Goal: Communication & Community: Participate in discussion

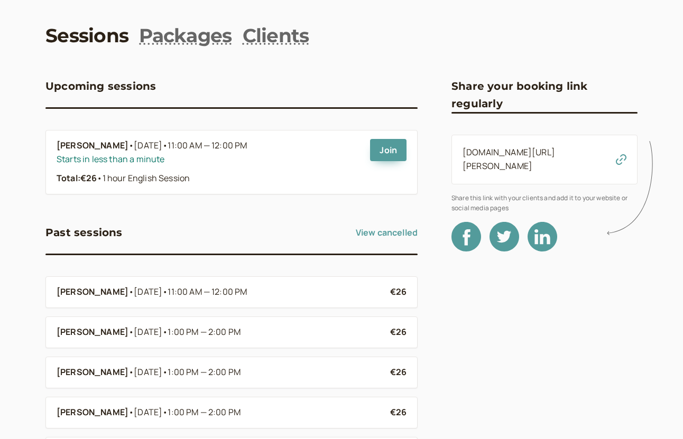
scroll to position [57, 0]
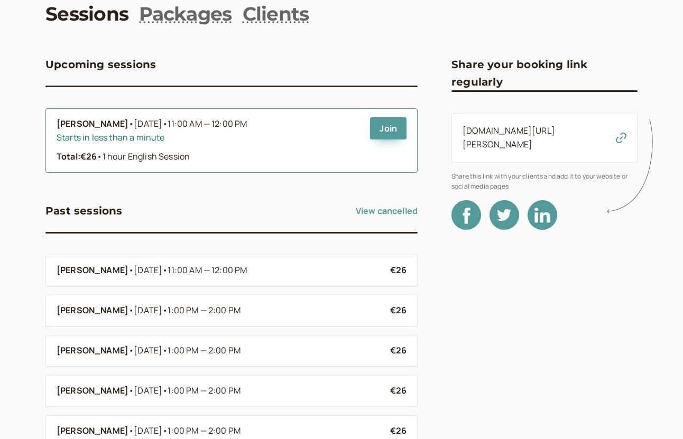
click at [377, 147] on div "Join" at bounding box center [388, 140] width 36 height 46
click at [397, 133] on link "Join" at bounding box center [388, 128] width 36 height 22
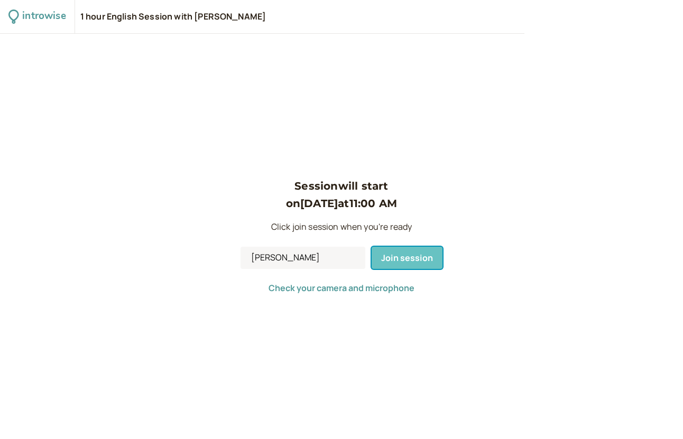
click at [399, 259] on span "Join session" at bounding box center [407, 258] width 52 height 12
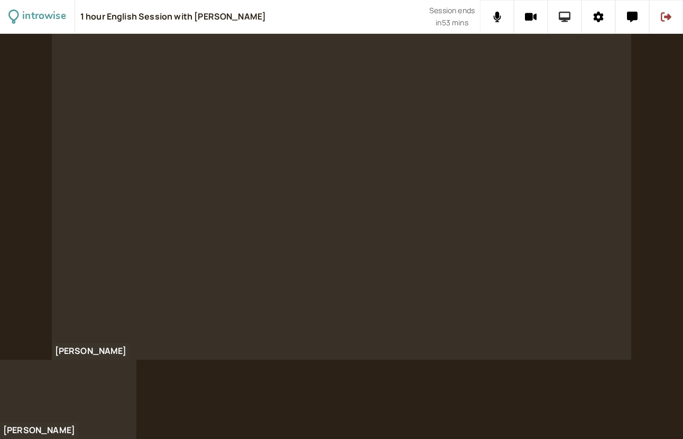
click at [571, 13] on button at bounding box center [564, 17] width 34 height 34
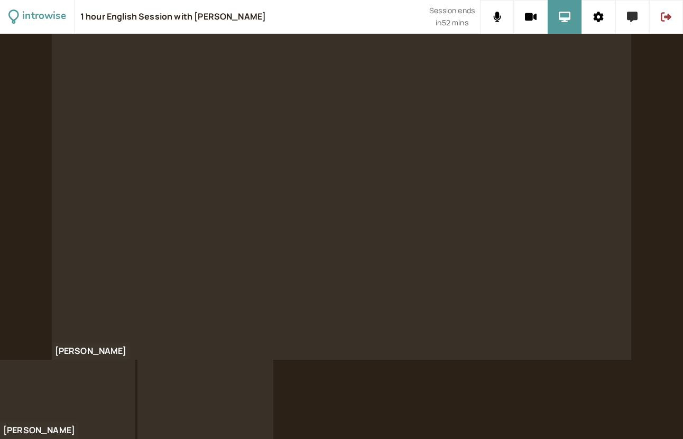
click at [640, 19] on button at bounding box center [632, 17] width 34 height 34
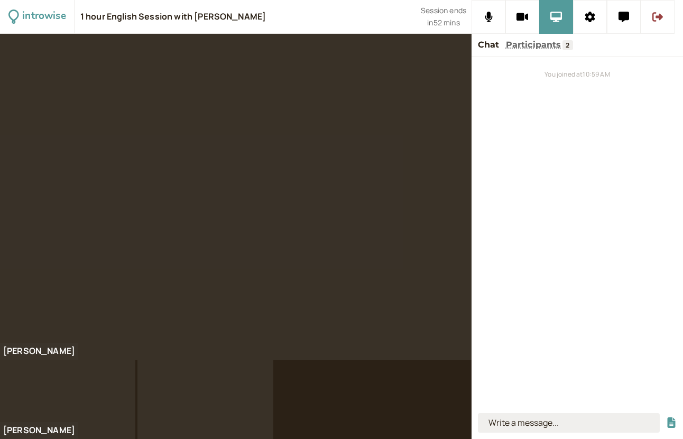
click at [515, 431] on input at bounding box center [569, 423] width 182 height 20
type input "[URL][DOMAIN_NAME]"
click at [666, 417] on button "submit" at bounding box center [671, 422] width 11 height 11
click at [620, 60] on div "You joined at 10:59 AM [URL][DOMAIN_NAME]" at bounding box center [576, 233] width 211 height 352
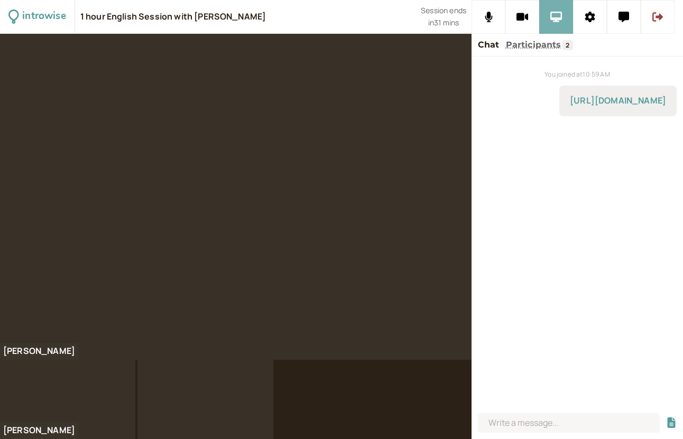
click at [543, 16] on button at bounding box center [556, 17] width 34 height 34
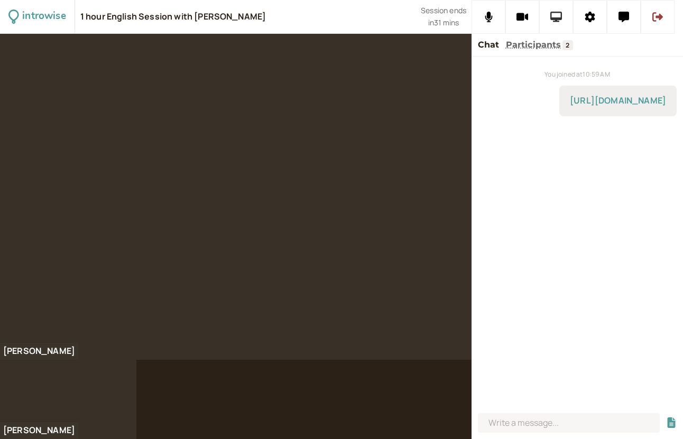
click at [548, 19] on button at bounding box center [556, 17] width 34 height 34
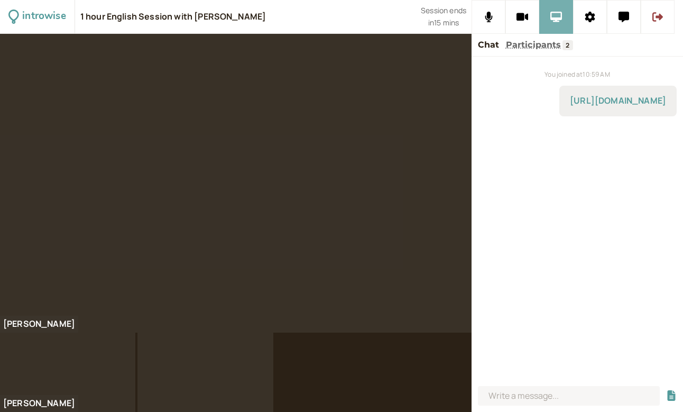
click at [558, 20] on icon at bounding box center [556, 17] width 12 height 11
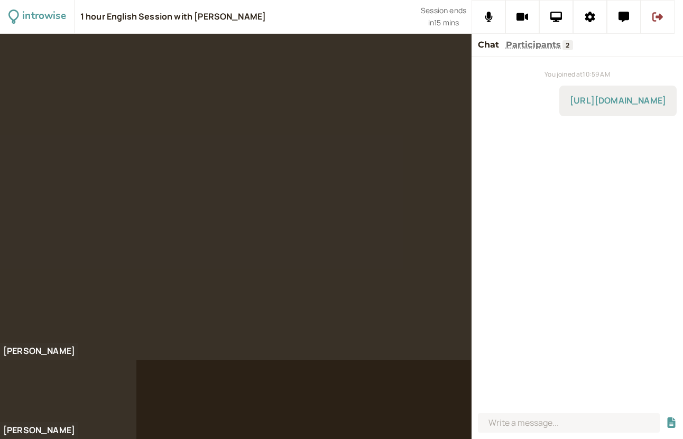
drag, startPoint x: 558, startPoint y: 20, endPoint x: 557, endPoint y: 43, distance: 23.3
click at [558, 47] on button "Participants" at bounding box center [533, 45] width 55 height 14
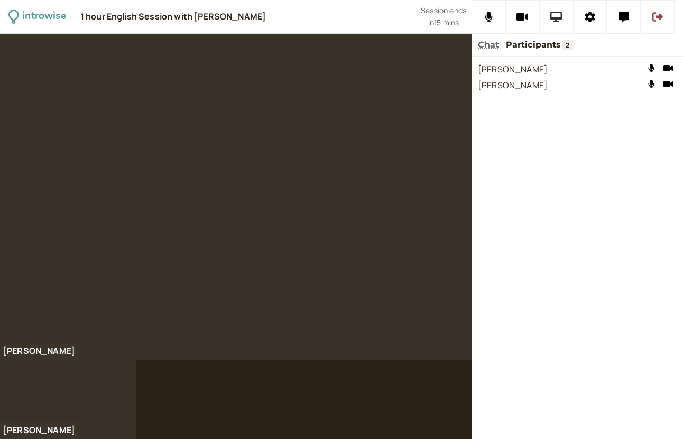
click at [557, 27] on button at bounding box center [556, 17] width 34 height 34
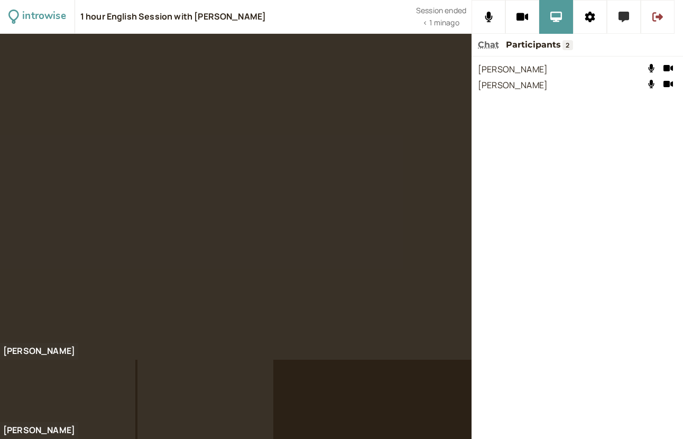
drag, startPoint x: 599, startPoint y: 161, endPoint x: 607, endPoint y: 17, distance: 144.4
click at [601, 155] on div "[PERSON_NAME] Mute Turn off [PERSON_NAME] Turn off" at bounding box center [576, 248] width 211 height 383
click at [659, 21] on icon at bounding box center [657, 17] width 11 height 11
